Goal: Information Seeking & Learning: Learn about a topic

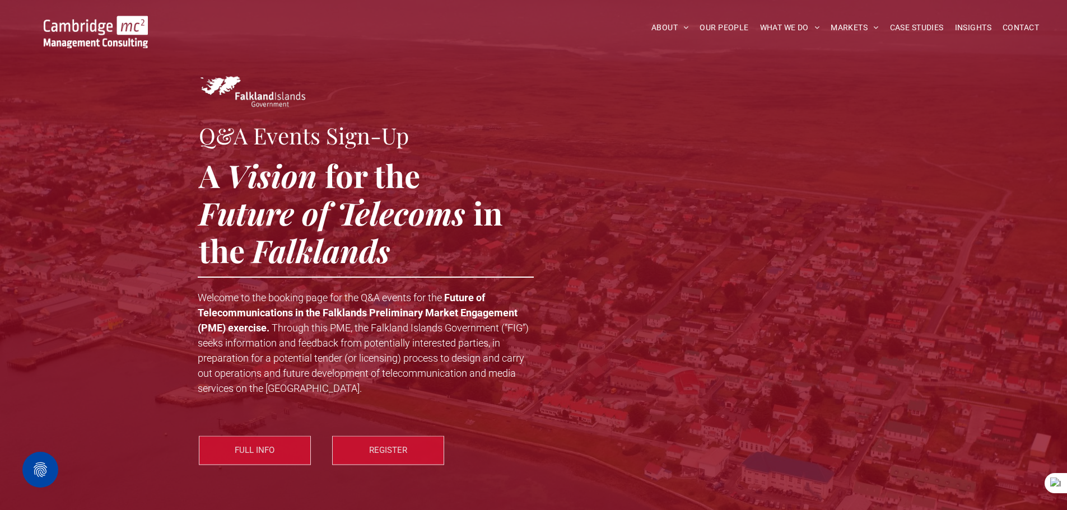
click at [84, 38] on img at bounding box center [96, 32] width 104 height 32
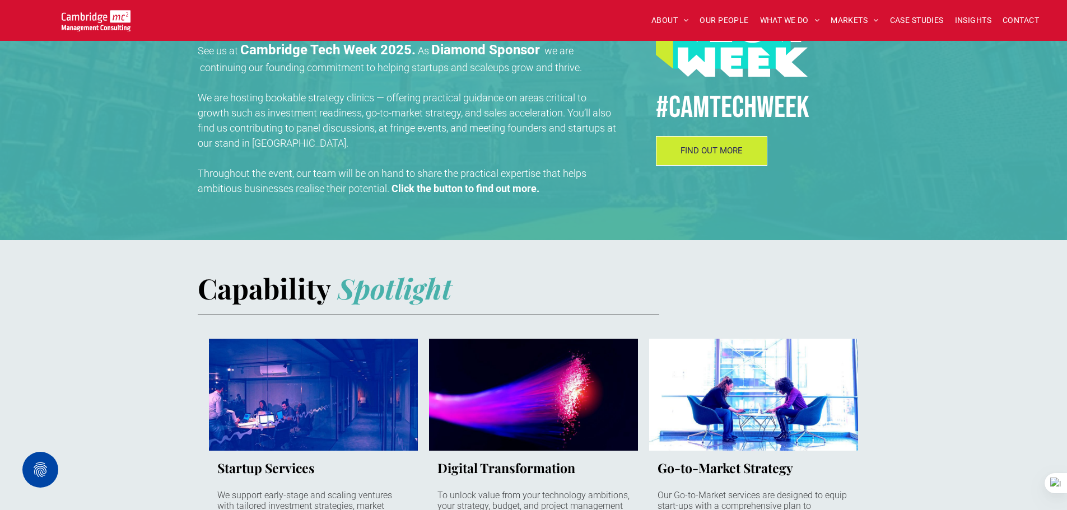
scroll to position [448, 0]
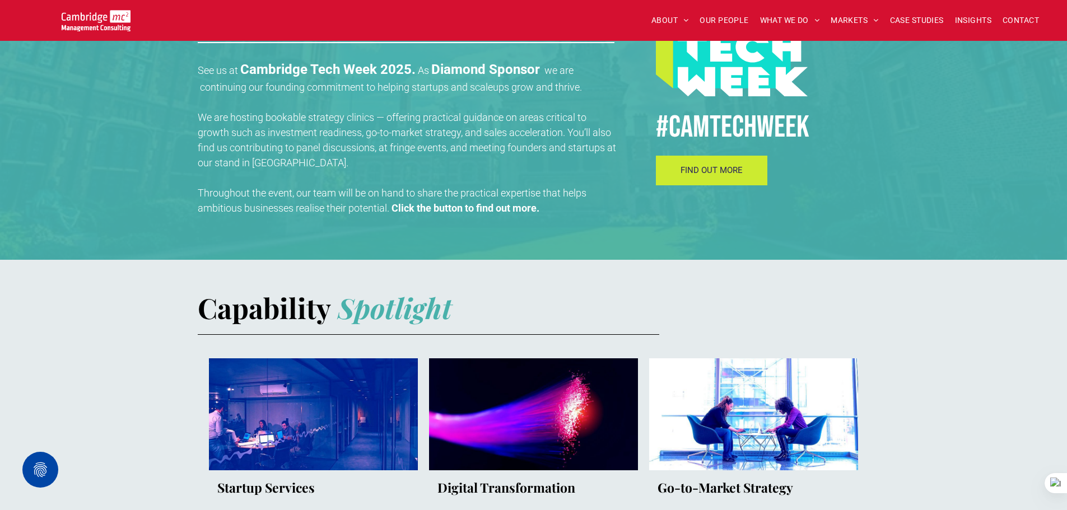
click at [699, 175] on span "FIND OUT MORE" at bounding box center [712, 170] width 62 height 10
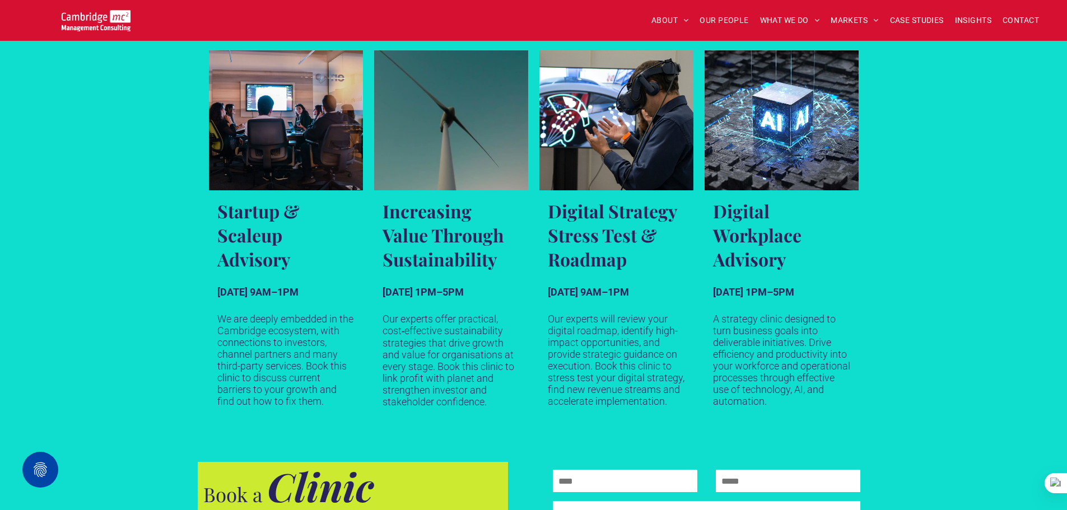
scroll to position [672, 0]
